Goal: Task Accomplishment & Management: Manage account settings

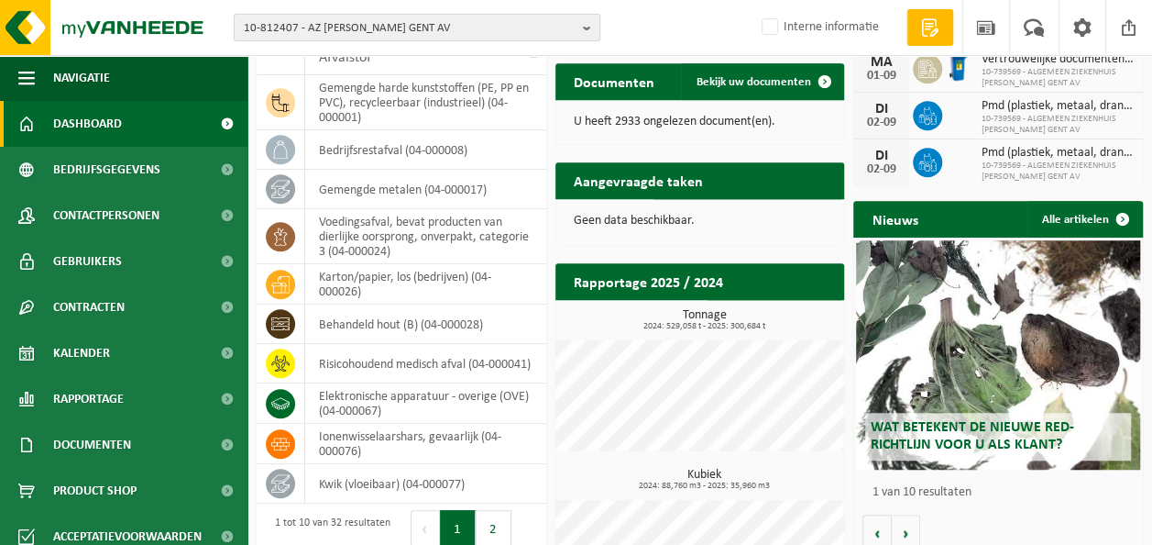
click at [470, 21] on span "10-812407 - AZ JAN PALFIJN GENT AV" at bounding box center [410, 29] width 332 height 28
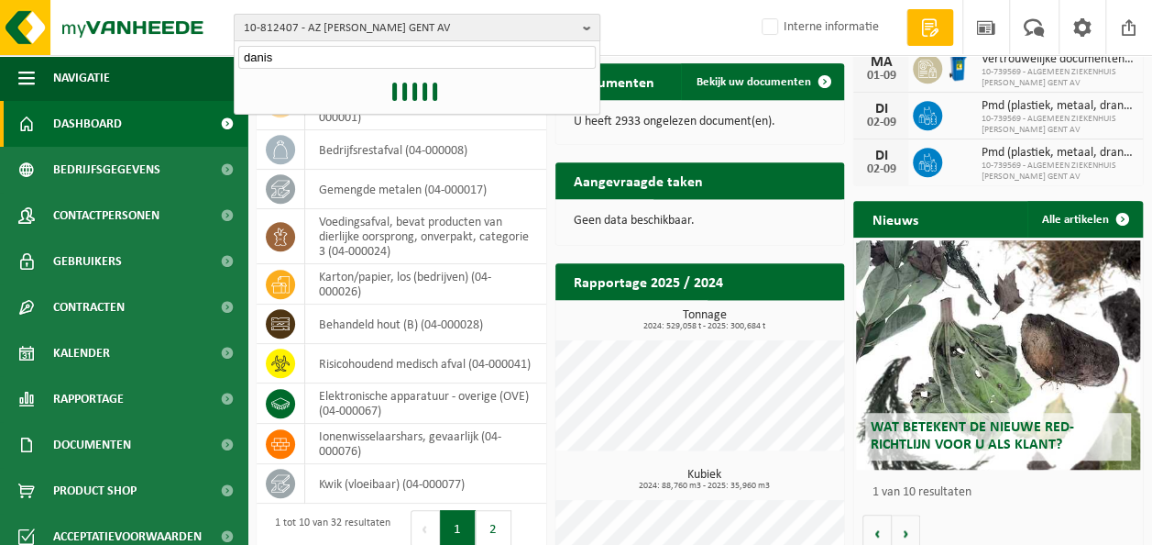
type input "danis"
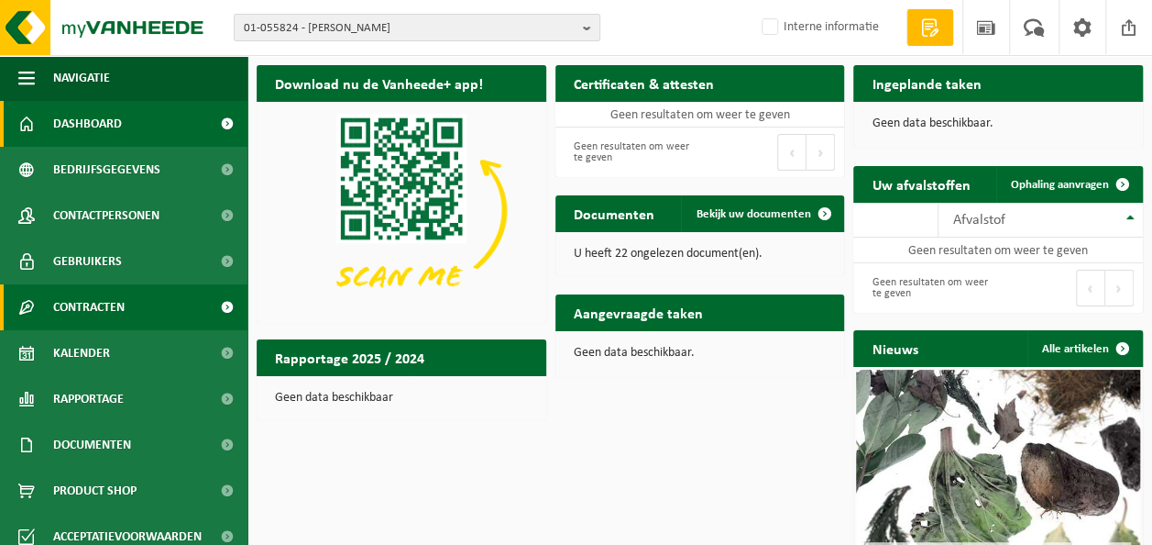
click at [105, 303] on span "Contracten" at bounding box center [89, 307] width 72 height 46
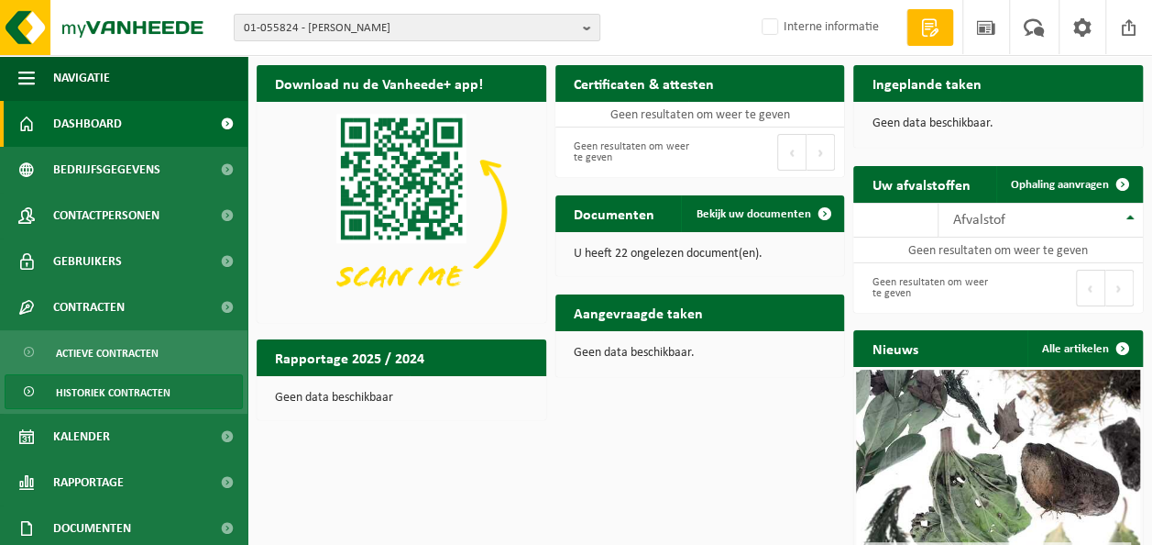
click at [99, 388] on span "Historiek contracten" at bounding box center [113, 392] width 115 height 35
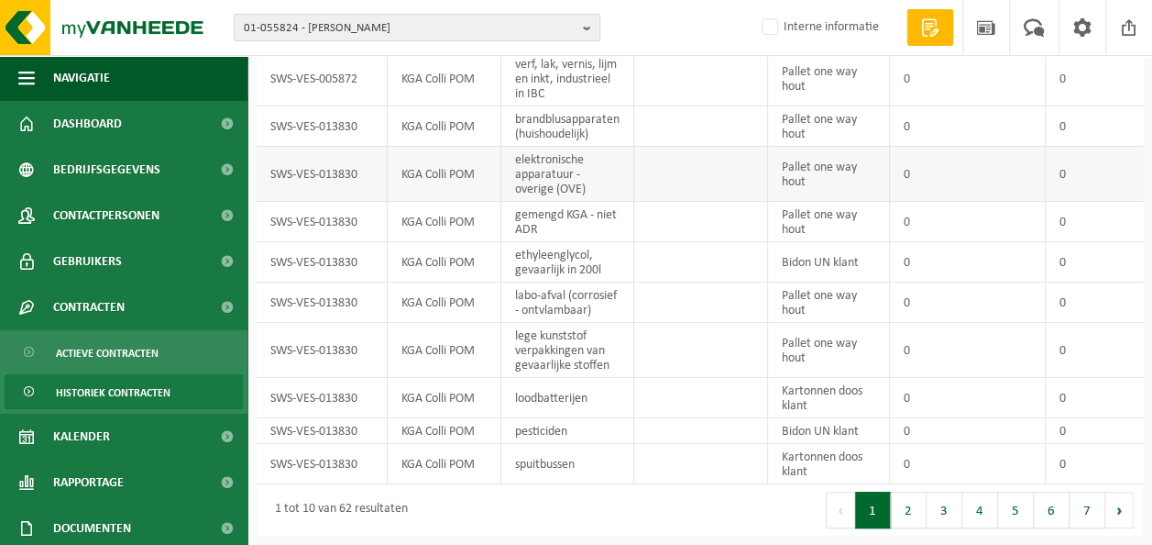
scroll to position [143, 0]
click at [921, 513] on button "2" at bounding box center [909, 509] width 36 height 37
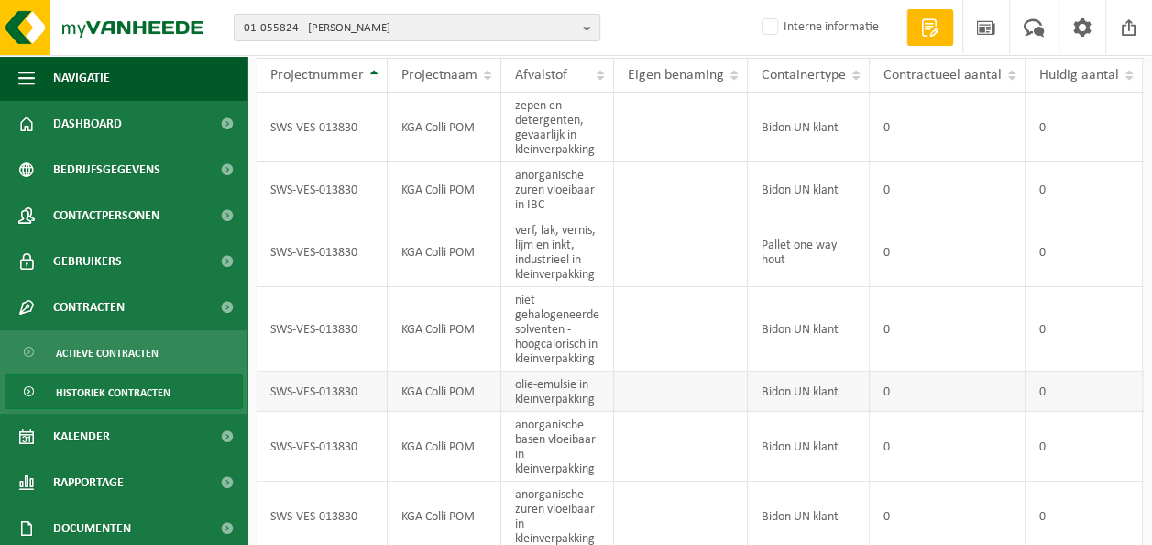
scroll to position [363, 0]
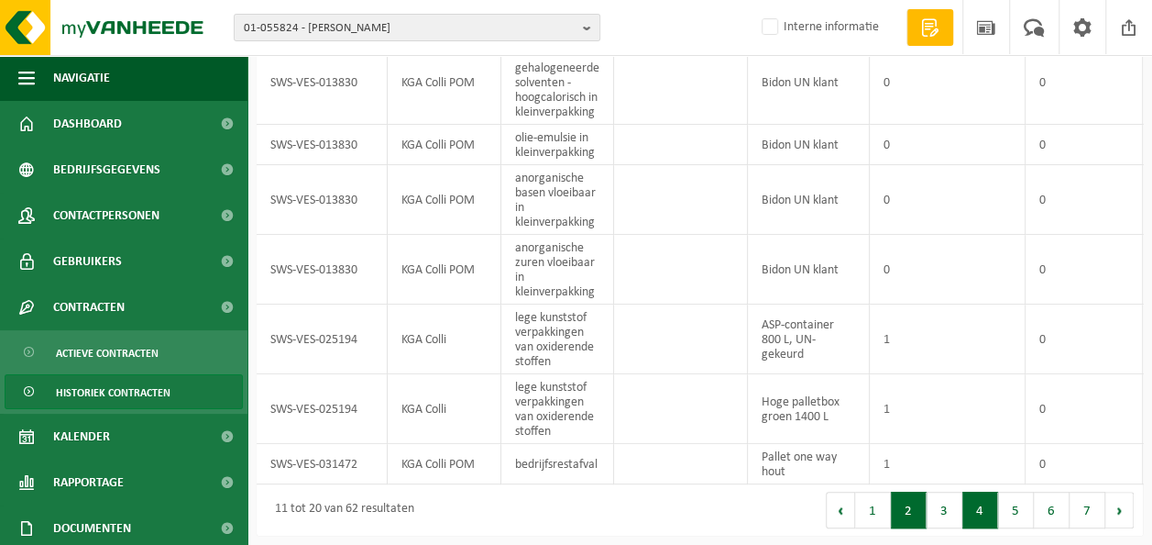
click at [965, 513] on button "4" at bounding box center [981, 509] width 36 height 37
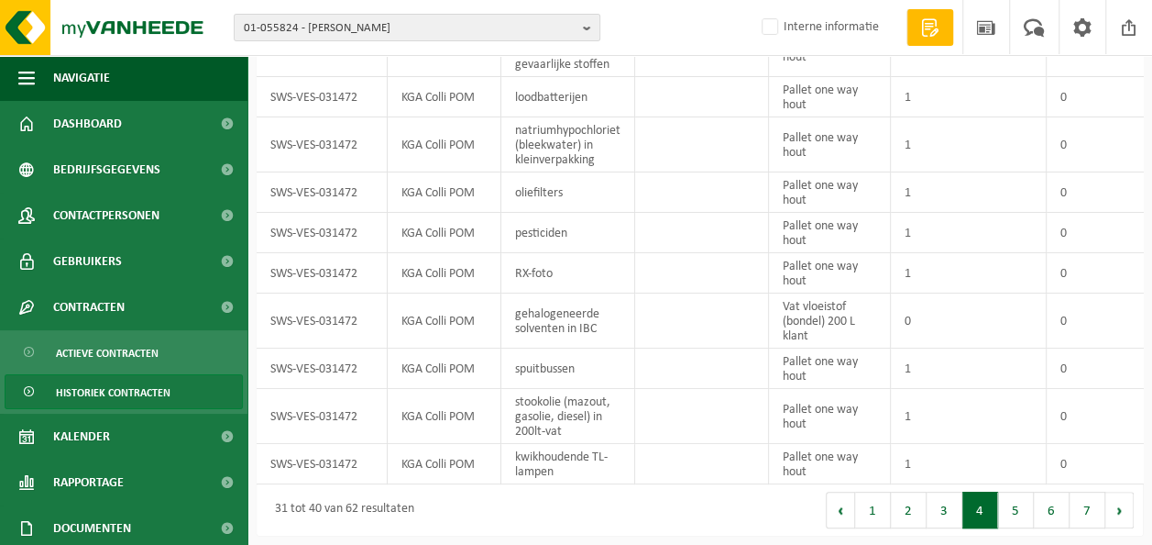
scroll to position [172, 0]
click at [1020, 511] on button "5" at bounding box center [1016, 509] width 36 height 37
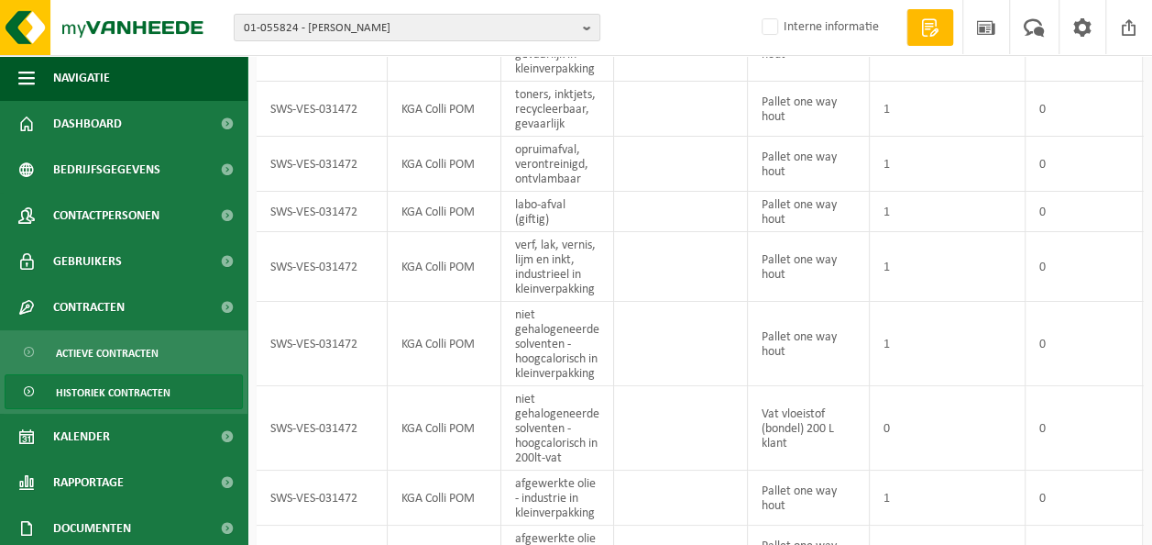
scroll to position [334, 0]
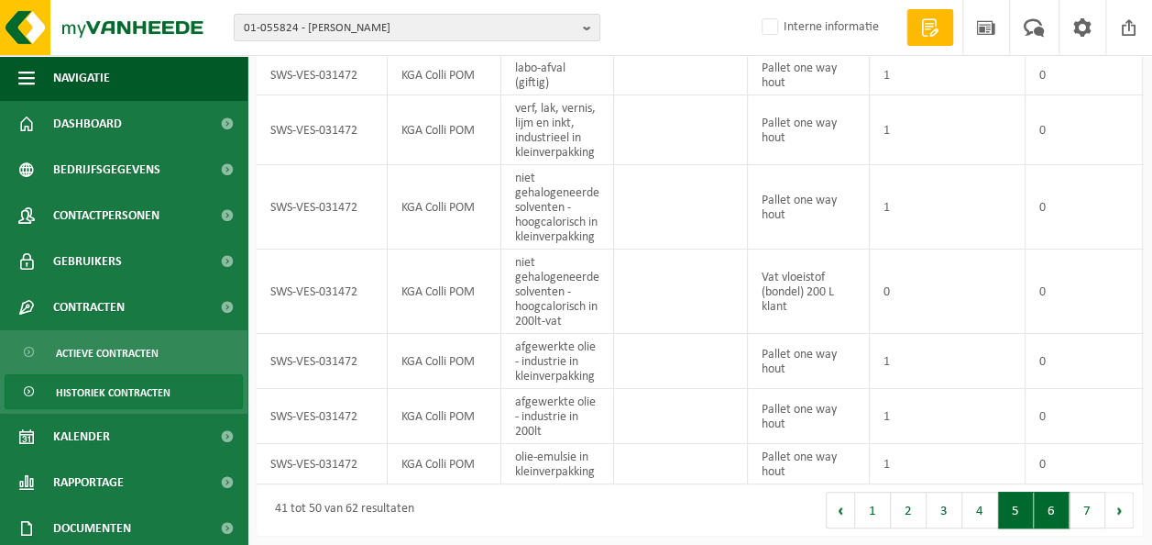
click at [1054, 510] on button "6" at bounding box center [1052, 509] width 36 height 37
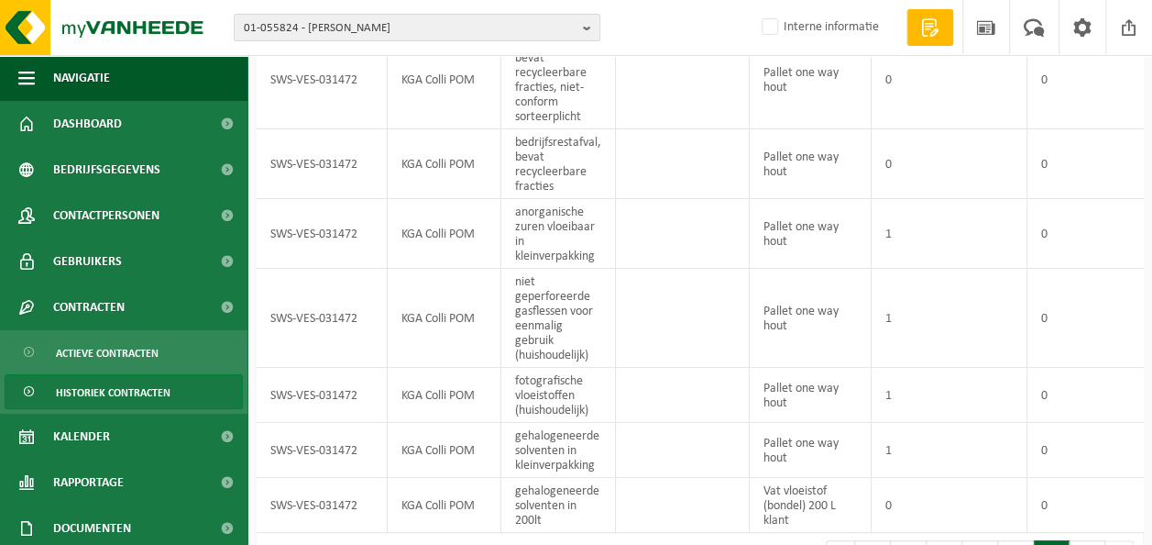
scroll to position [376, 0]
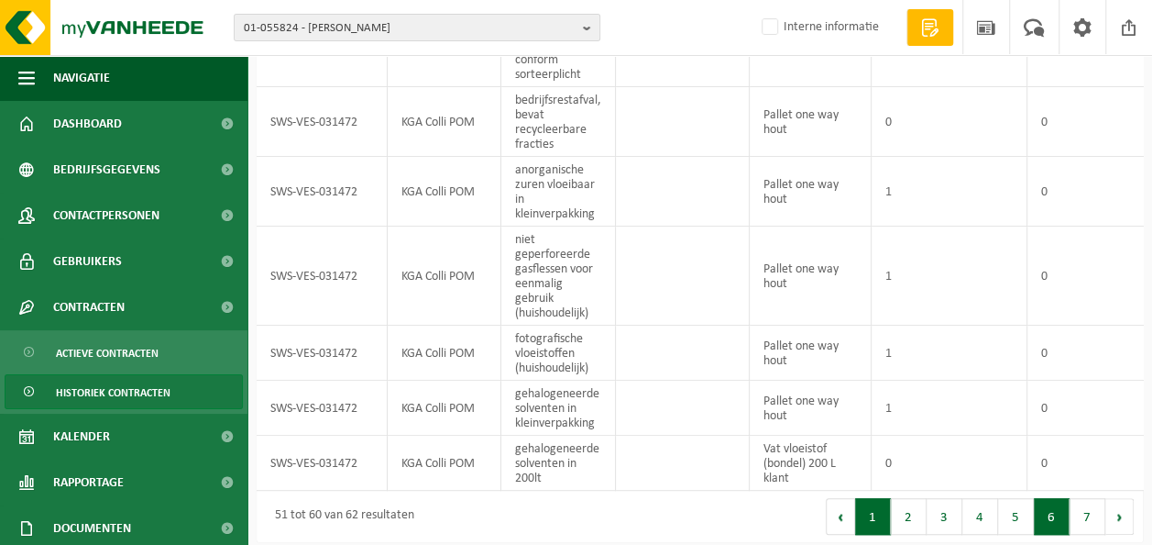
click at [884, 527] on button "1" at bounding box center [873, 516] width 36 height 37
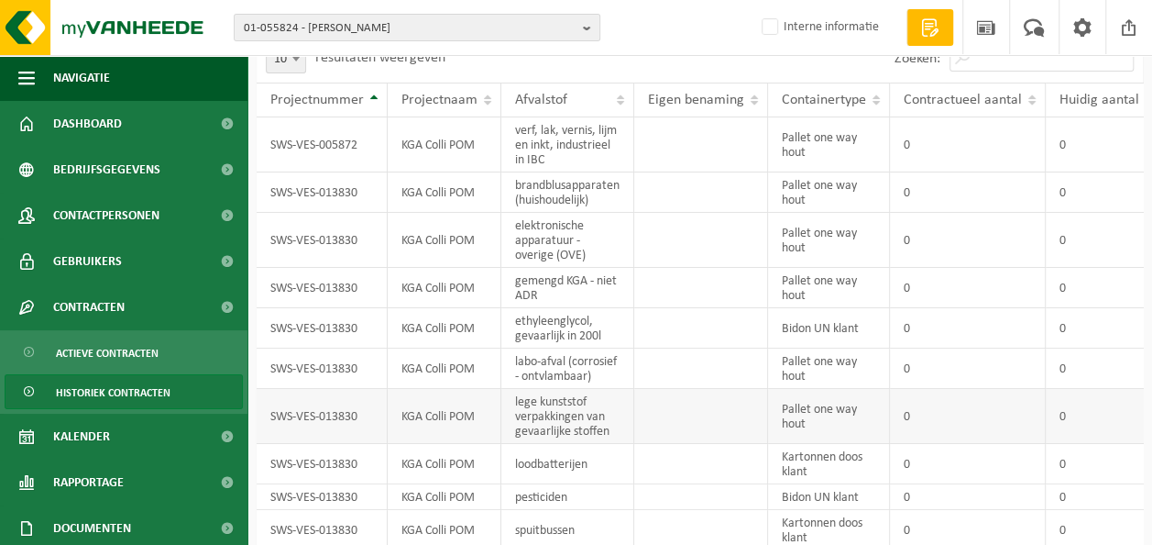
scroll to position [0, 0]
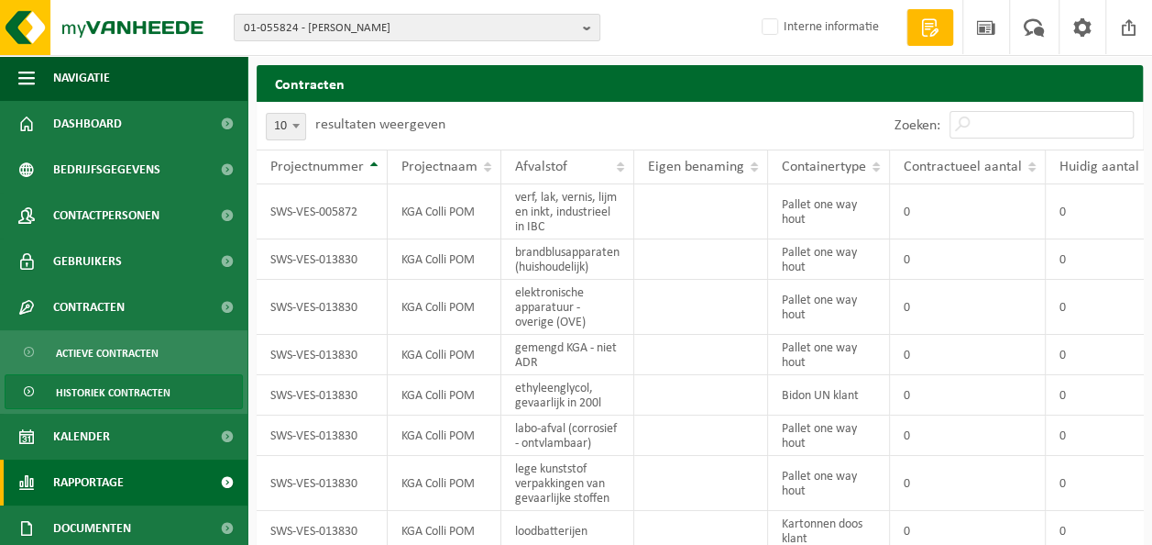
click at [103, 483] on span "Rapportage" at bounding box center [88, 482] width 71 height 46
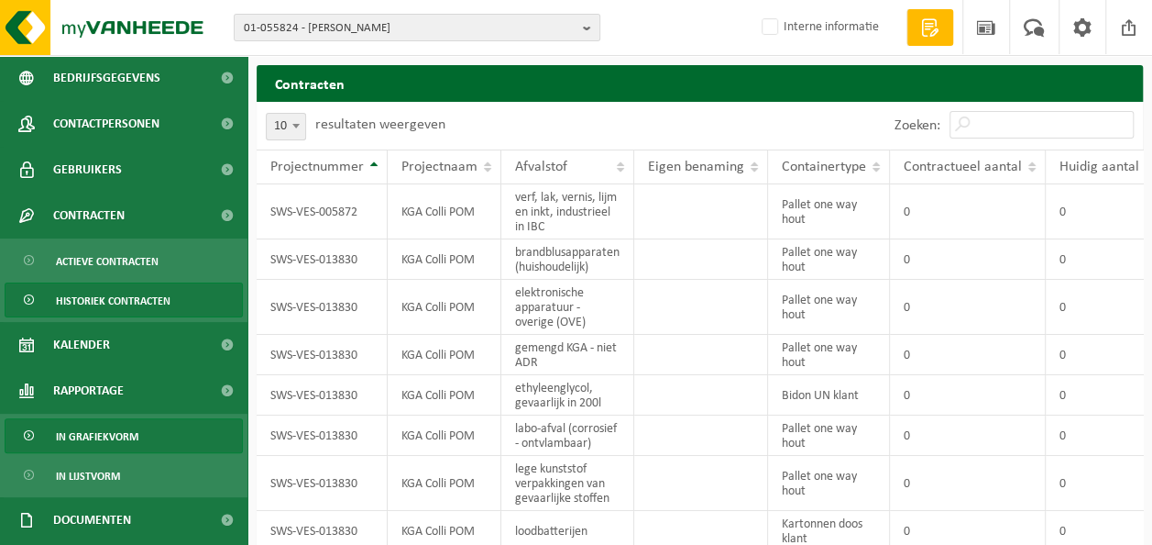
click at [118, 436] on span "In grafiekvorm" at bounding box center [97, 436] width 83 height 35
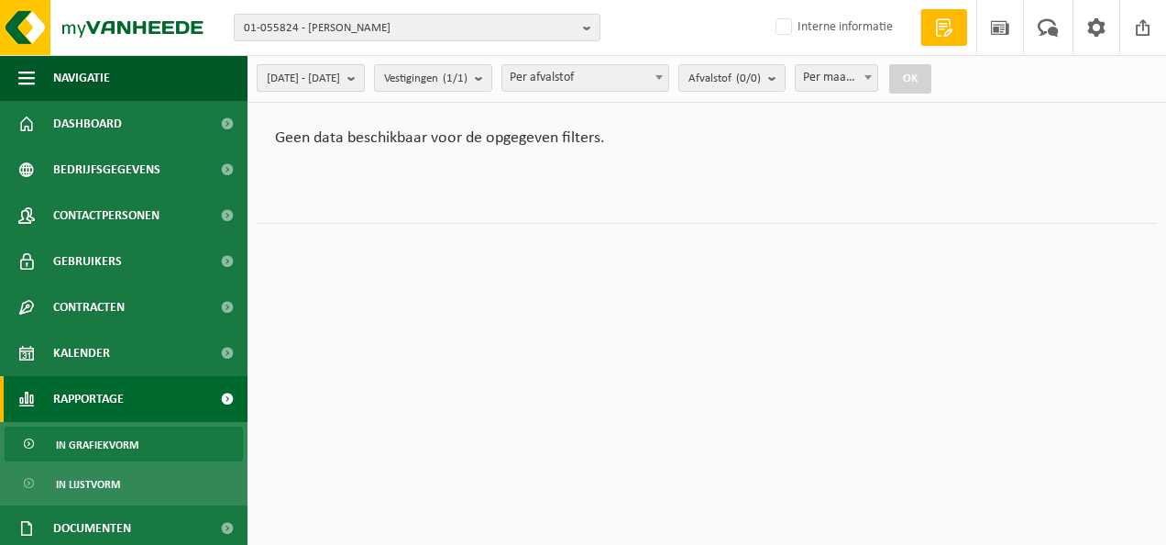
click at [364, 79] on b "submit" at bounding box center [355, 78] width 17 height 26
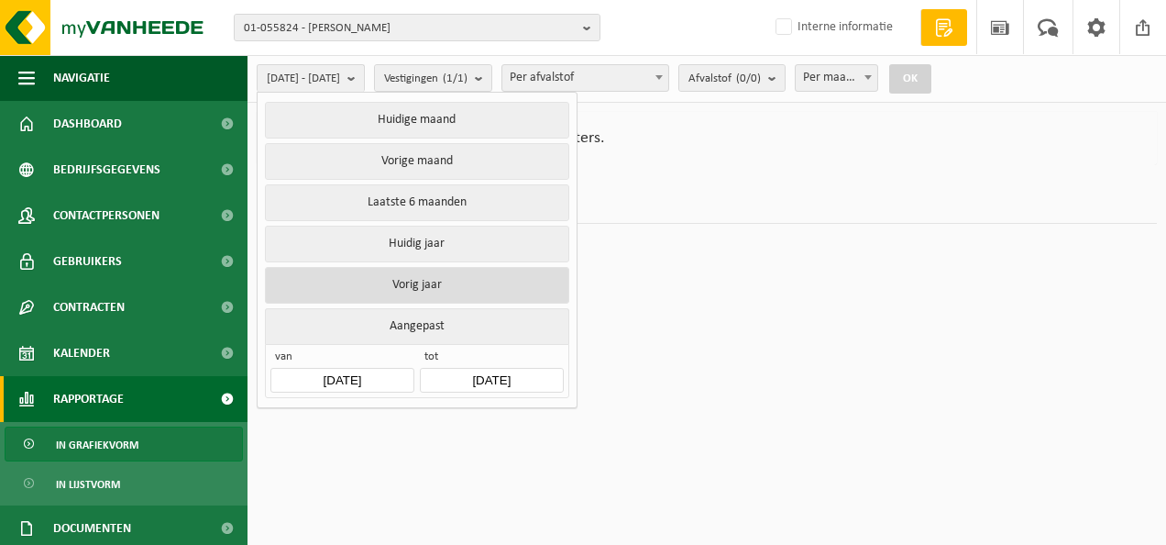
click at [416, 282] on button "Vorig jaar" at bounding box center [416, 285] width 303 height 37
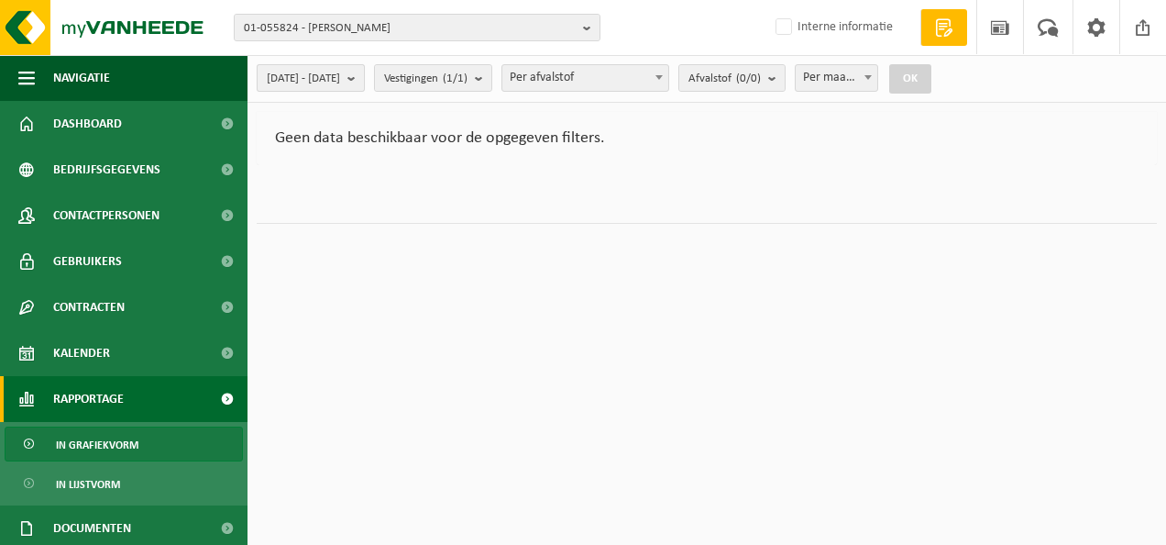
click at [364, 79] on b "submit" at bounding box center [355, 78] width 17 height 26
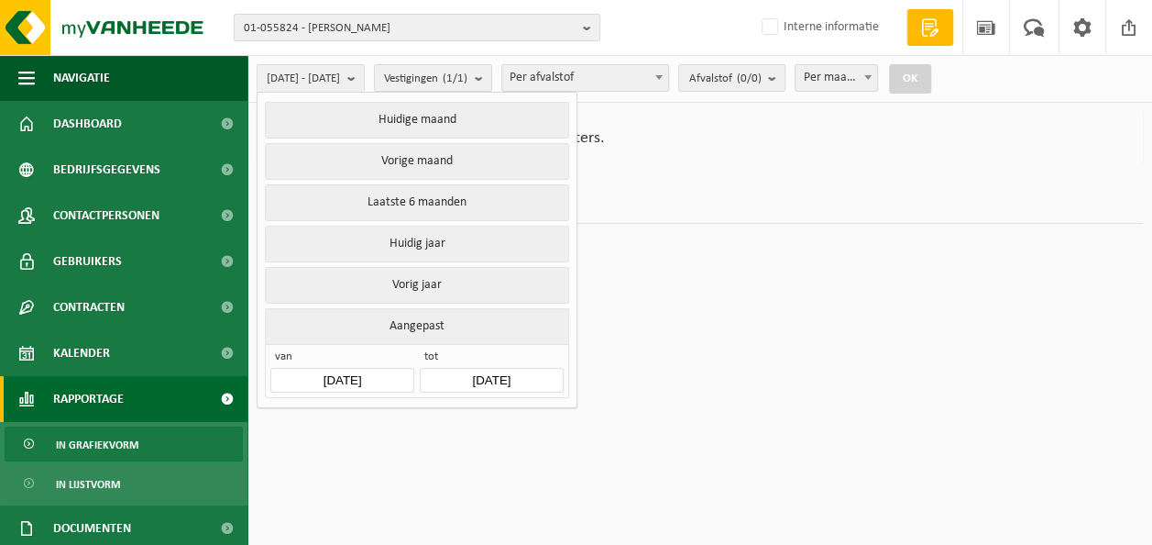
click at [334, 370] on input "[DATE]" at bounding box center [341, 380] width 143 height 25
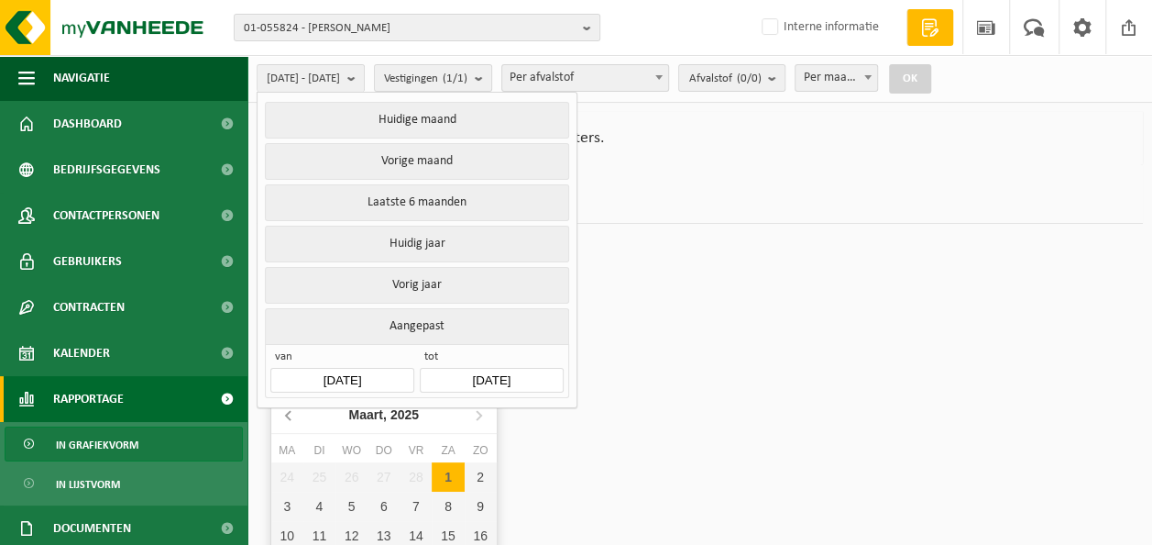
click at [286, 417] on icon at bounding box center [288, 415] width 5 height 9
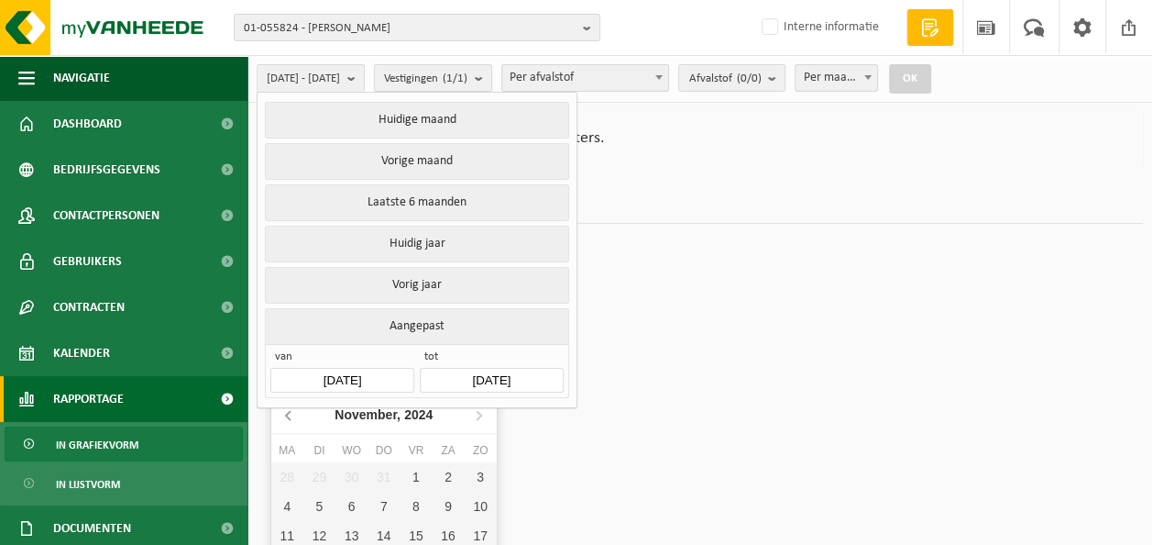
click at [286, 417] on icon at bounding box center [288, 415] width 5 height 9
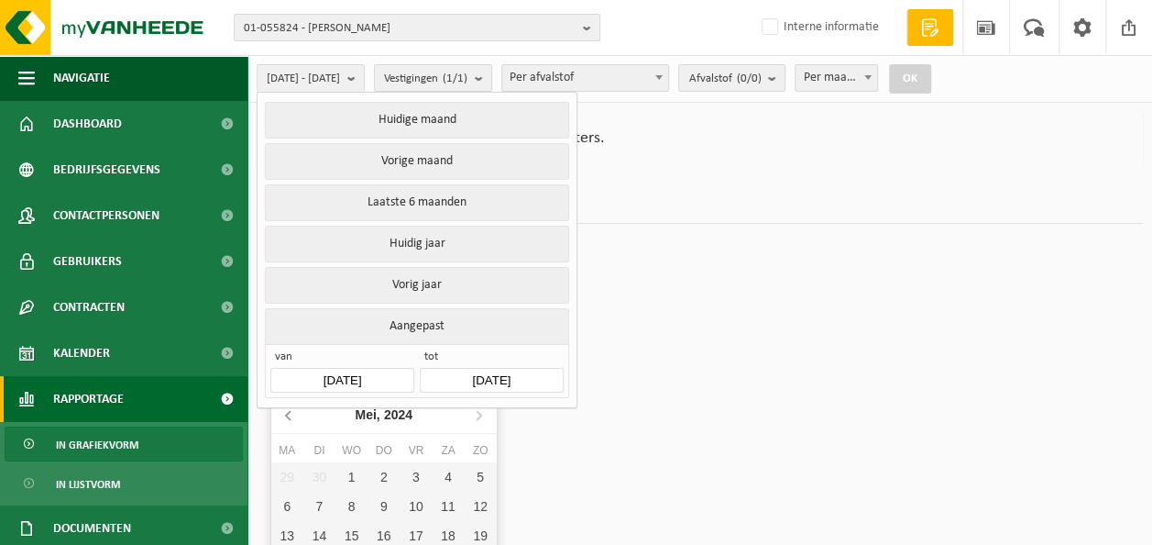
click at [286, 417] on icon at bounding box center [288, 415] width 5 height 9
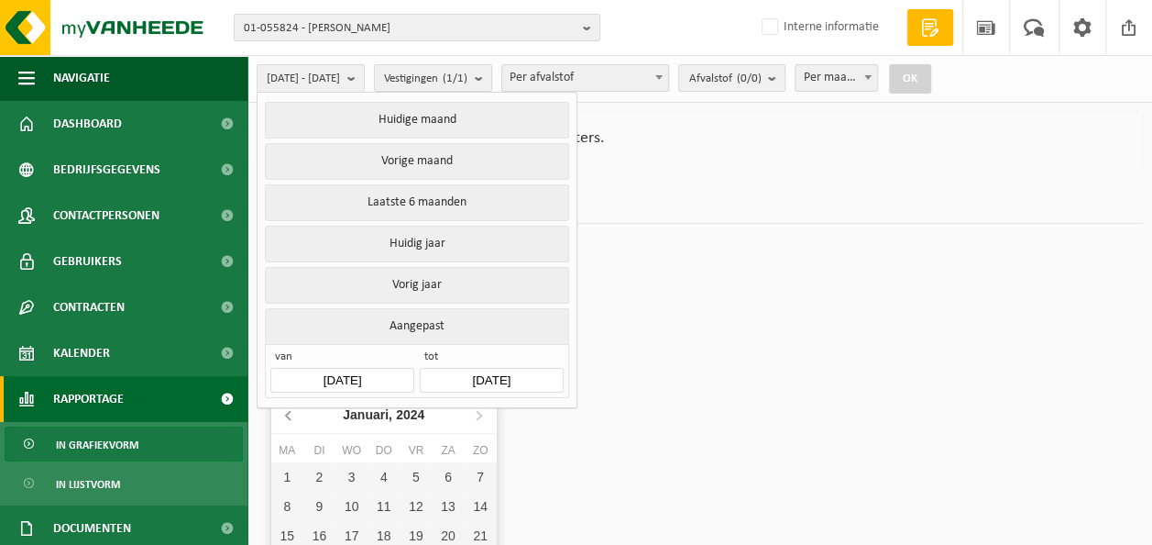
click at [286, 417] on icon at bounding box center [288, 415] width 5 height 9
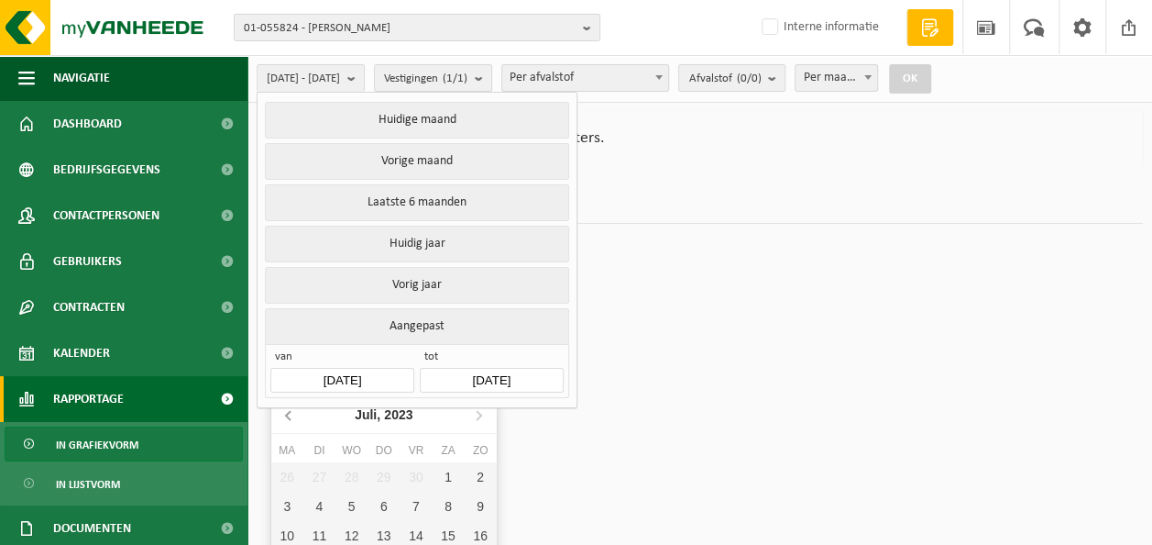
click at [286, 417] on icon at bounding box center [288, 415] width 5 height 9
click at [286, 416] on icon at bounding box center [288, 415] width 5 height 9
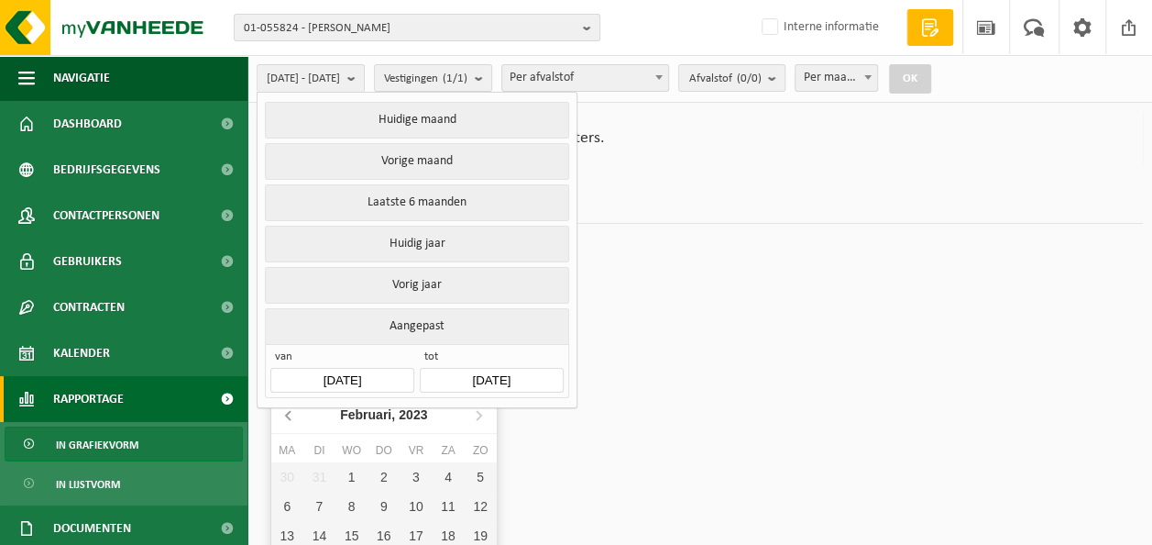
click at [286, 416] on icon at bounding box center [288, 415] width 5 height 9
click at [469, 476] on div "1" at bounding box center [481, 476] width 32 height 29
type input "2023-01-01"
type input "2025-08-22"
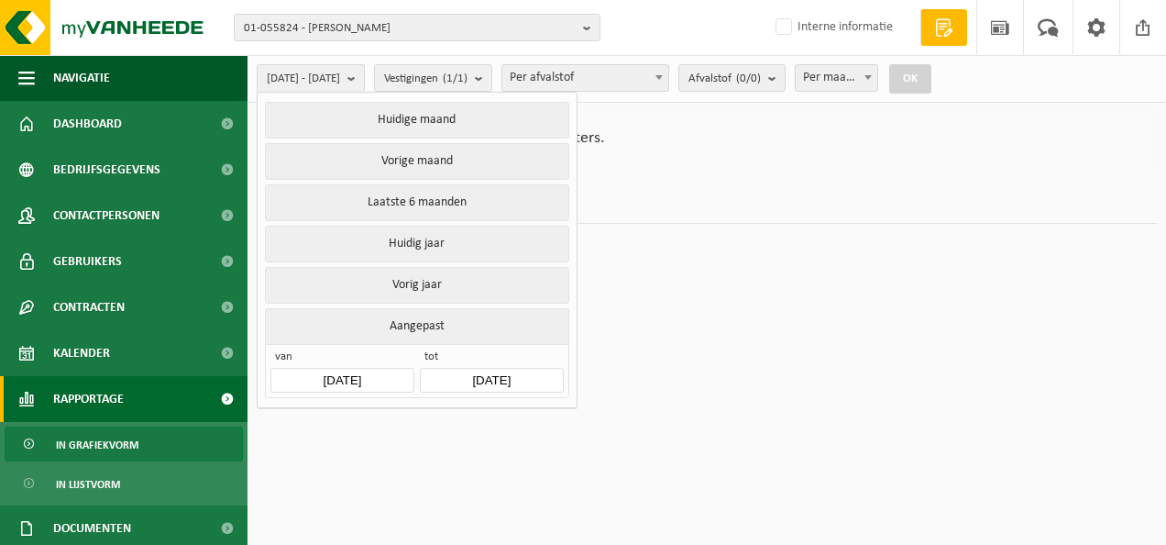
click at [952, 64] on div "2023-01-01 - 2025-08-22 Huidige maand Vorige maand Laatste 6 maanden Huidig jaa…" at bounding box center [600, 78] width 704 height 39
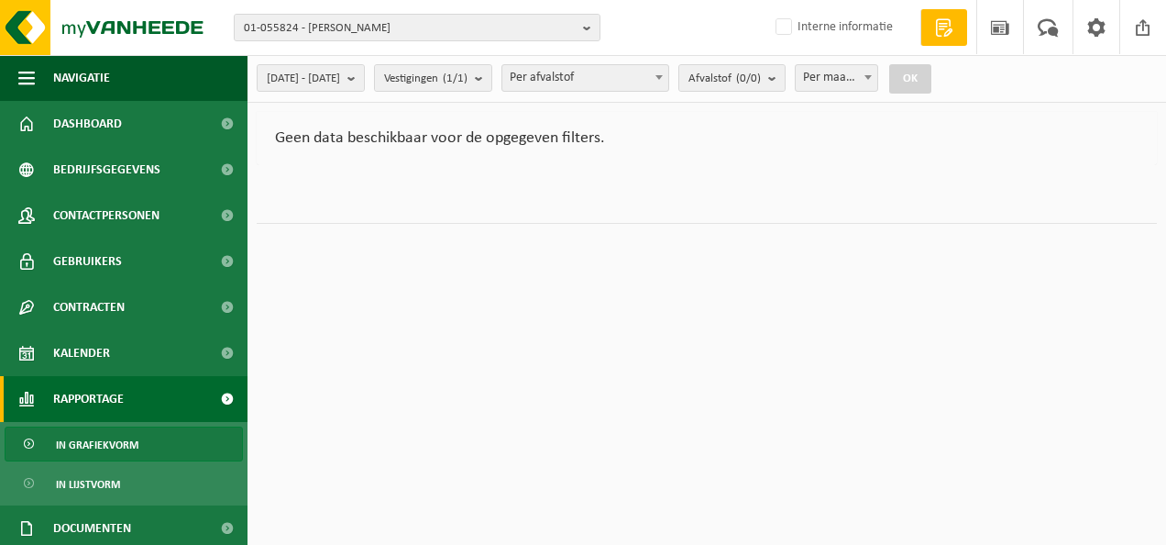
click at [951, 96] on div "2023-01-01 - 2025-08-22 Huidige maand Vorige maand Laatste 6 maanden Huidig jaa…" at bounding box center [600, 78] width 704 height 39
click at [387, 314] on html "01-055824 - DANIS 01-055824 - DANIS Interne informatie Welkom FREDERIK VAN BRAE…" at bounding box center [583, 272] width 1166 height 545
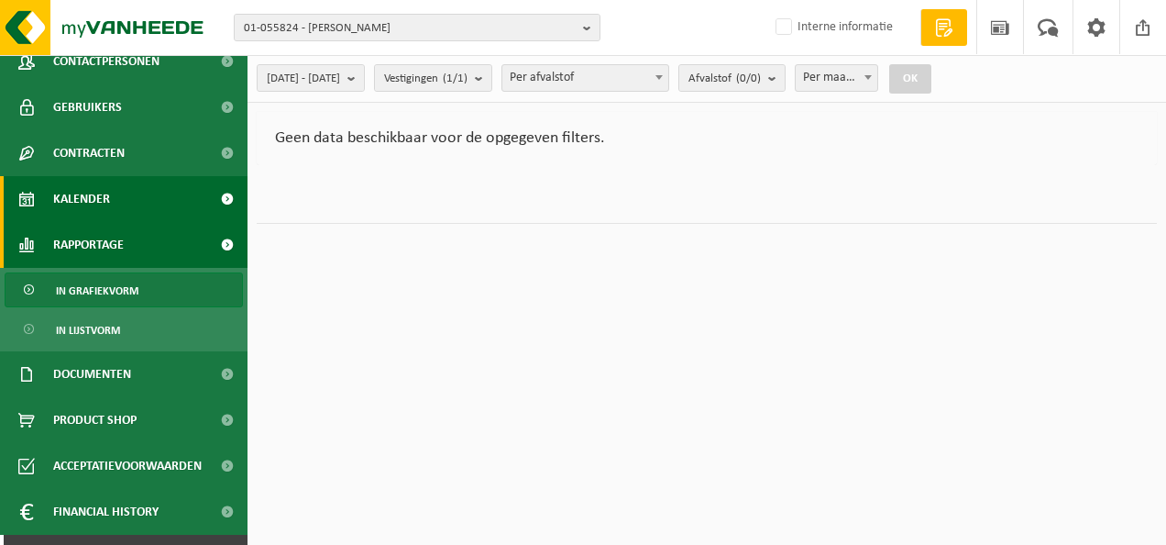
scroll to position [183, 0]
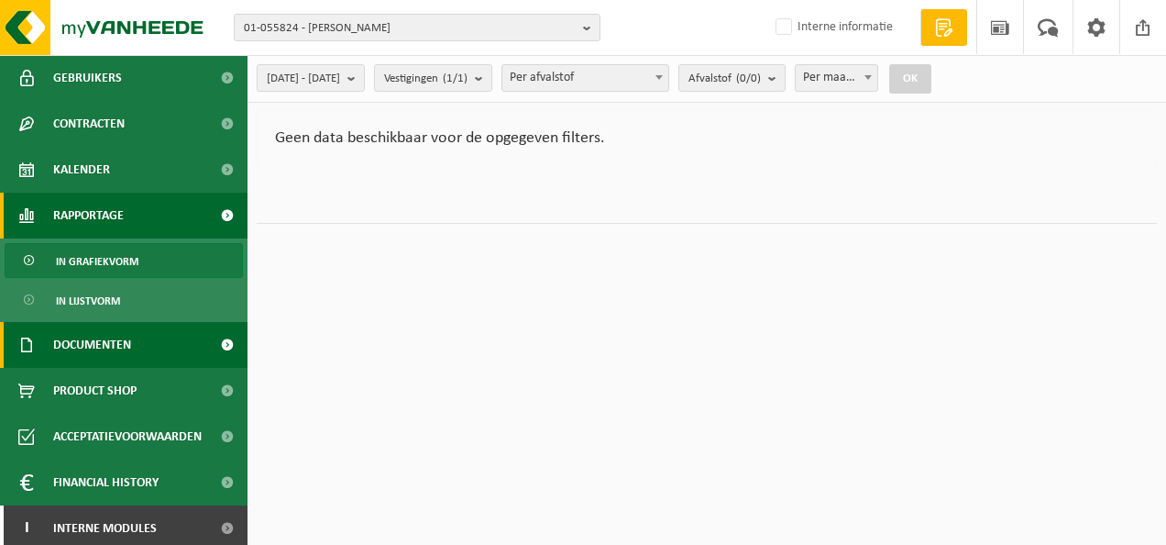
click at [136, 347] on link "Documenten" at bounding box center [124, 345] width 248 height 46
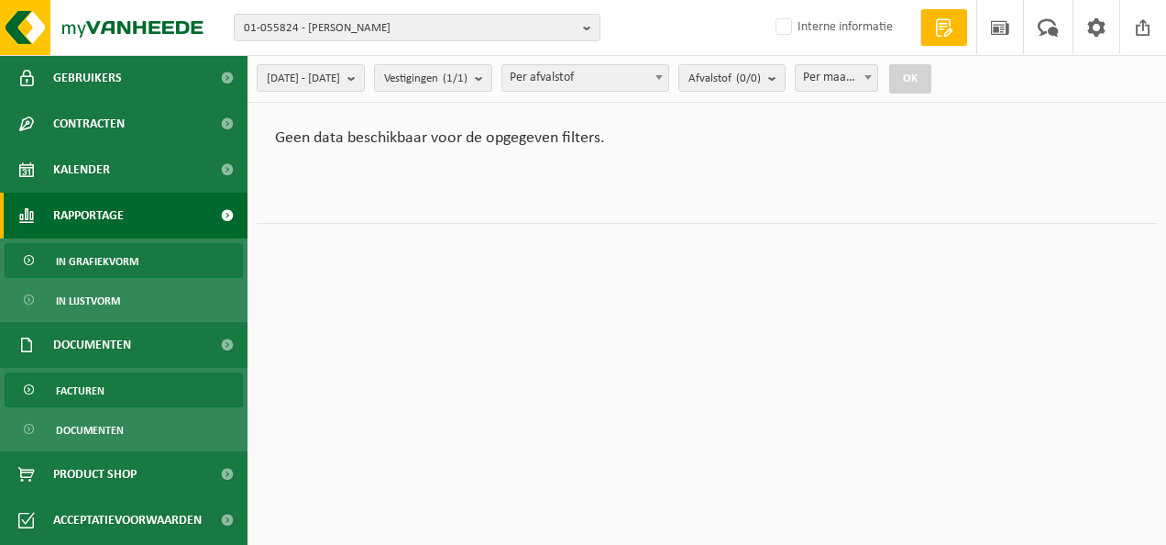
click at [102, 398] on span "Facturen" at bounding box center [80, 390] width 49 height 35
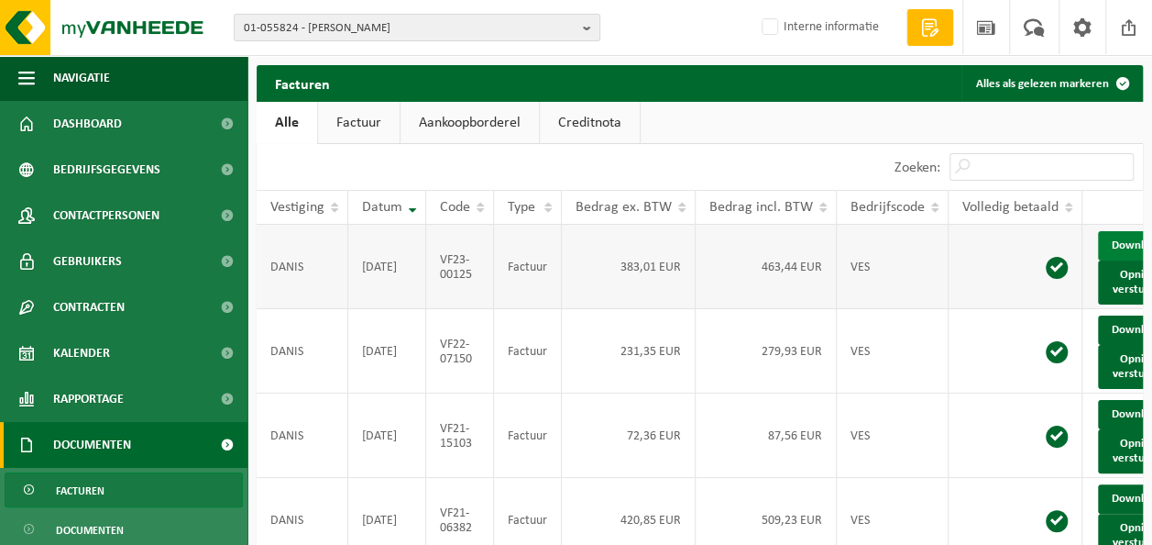
click at [1106, 251] on link "Download" at bounding box center [1143, 245] width 90 height 29
